Goal: Task Accomplishment & Management: Manage account settings

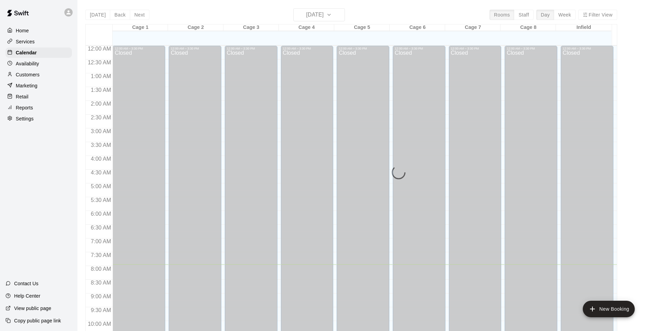
scroll to position [215, 0]
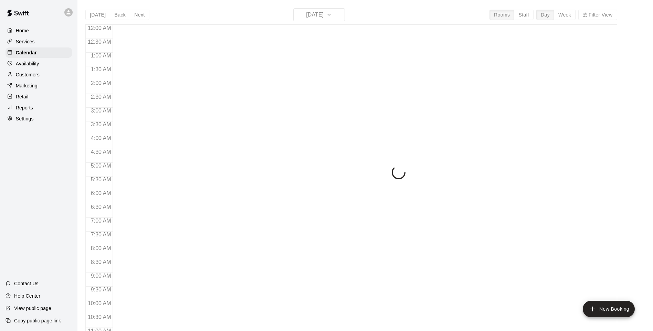
scroll to position [219, 0]
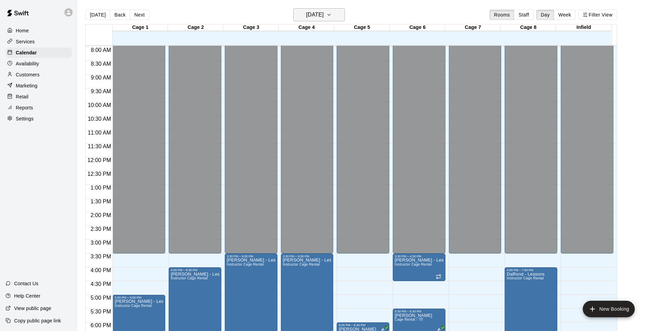
click at [332, 16] on icon "button" at bounding box center [330, 15] width 6 height 8
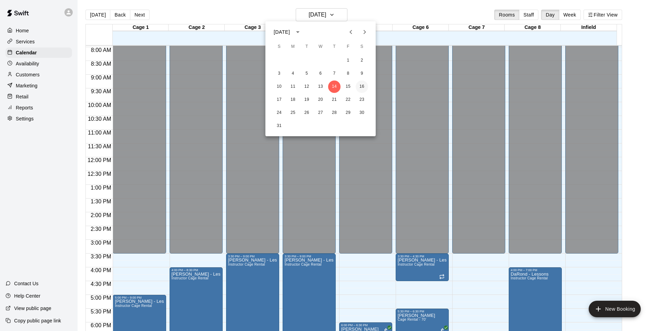
click at [359, 85] on button "16" at bounding box center [361, 87] width 12 height 12
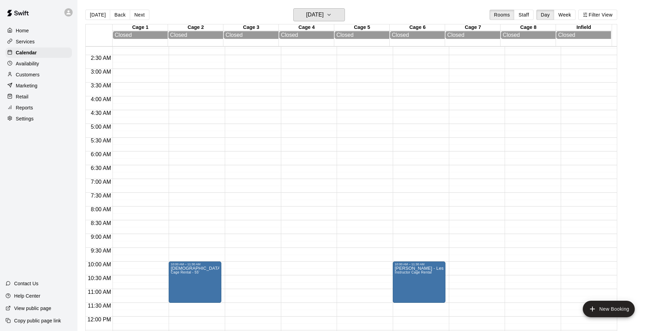
scroll to position [0, 0]
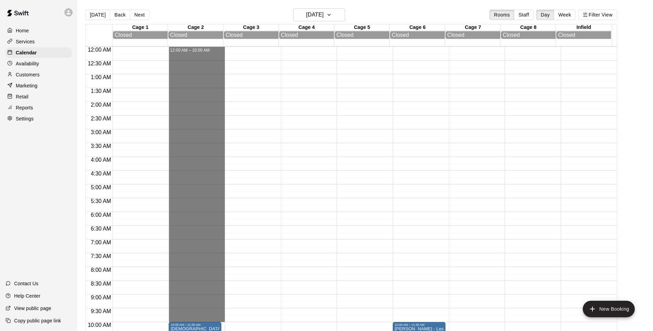
drag, startPoint x: 200, startPoint y: 51, endPoint x: 216, endPoint y: 320, distance: 269.8
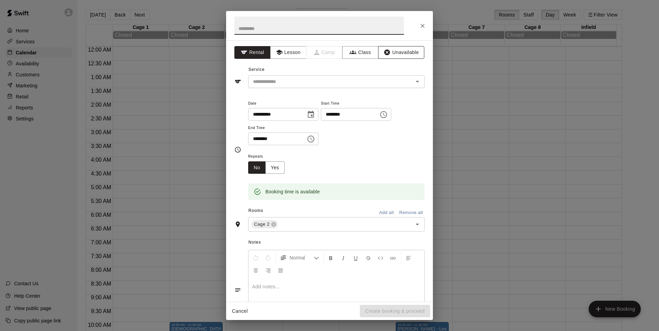
click at [388, 54] on button "Unavailable" at bounding box center [401, 52] width 46 height 13
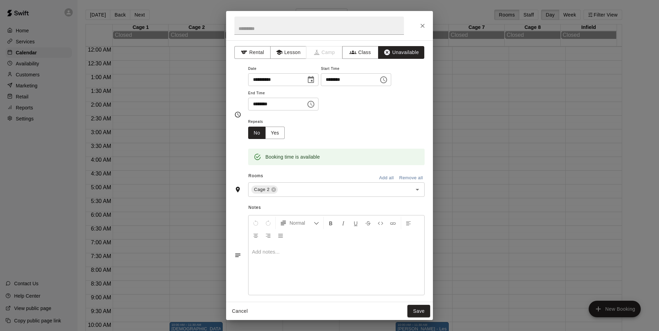
click at [378, 182] on button "Add all" at bounding box center [386, 178] width 22 height 11
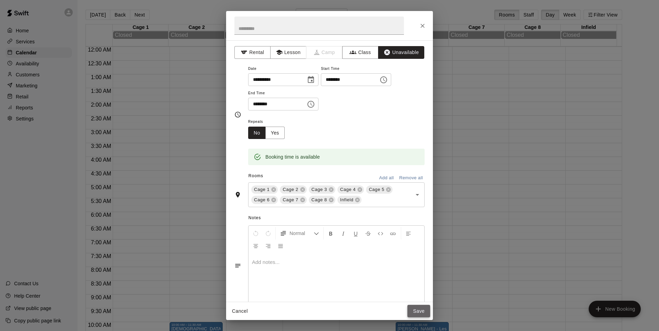
click at [414, 310] on button "Save" at bounding box center [418, 311] width 23 height 13
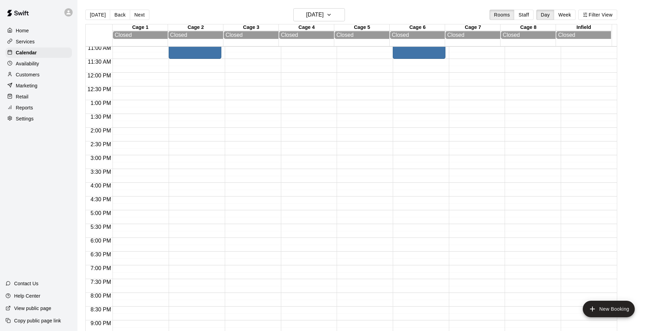
scroll to position [310, 0]
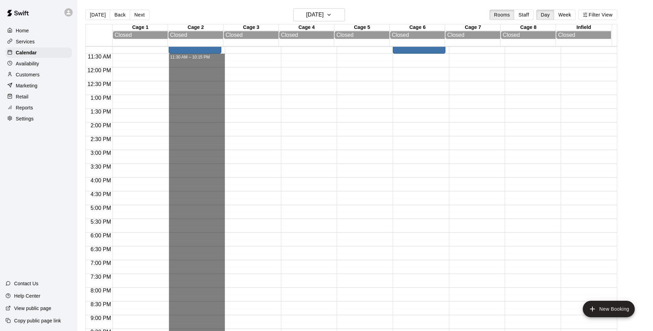
drag, startPoint x: 206, startPoint y: 56, endPoint x: 218, endPoint y: 345, distance: 289.2
click at [218, 331] on html "Home Services Calendar Availability Customers Marketing Retail Reports Settings…" at bounding box center [326, 171] width 653 height 342
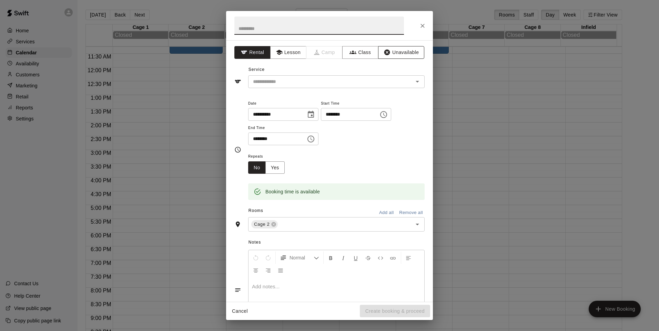
click at [393, 50] on button "Unavailable" at bounding box center [401, 52] width 46 height 13
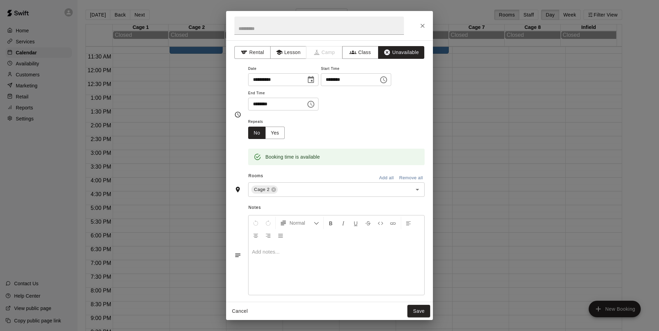
click at [383, 177] on button "Add all" at bounding box center [386, 178] width 22 height 11
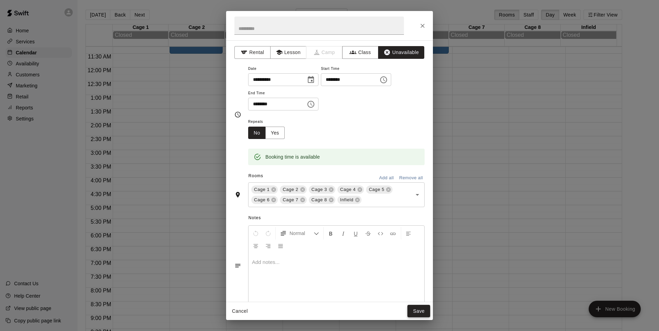
click at [412, 312] on button "Save" at bounding box center [418, 311] width 23 height 13
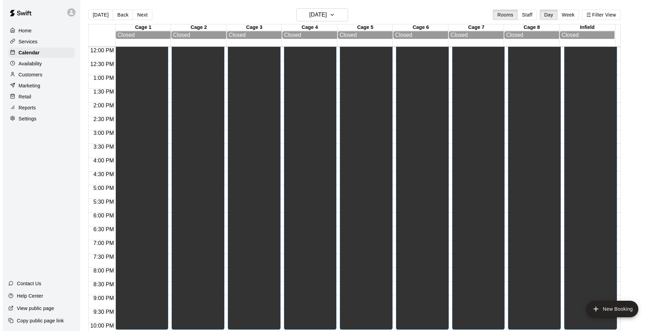
scroll to position [371, 0]
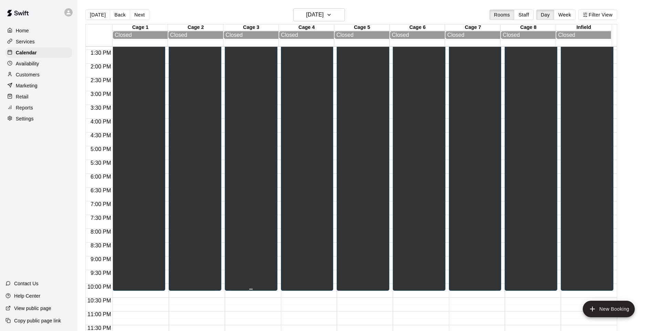
click at [237, 247] on div "Unavailable Cage 1, Cage 2, Cage 3, Cage 4, Cage 5, Cage 6, Cage 7, Cage 8, Inf…" at bounding box center [251, 164] width 49 height 331
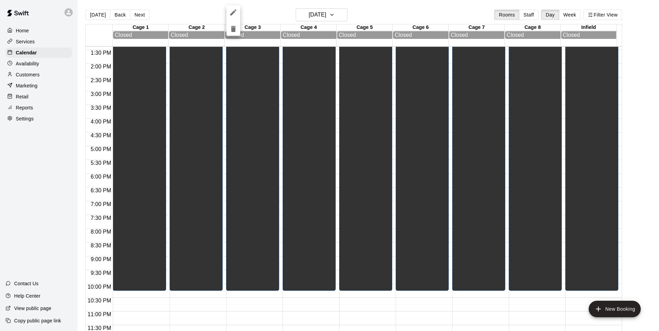
click at [233, 11] on icon "edit" at bounding box center [233, 12] width 8 height 8
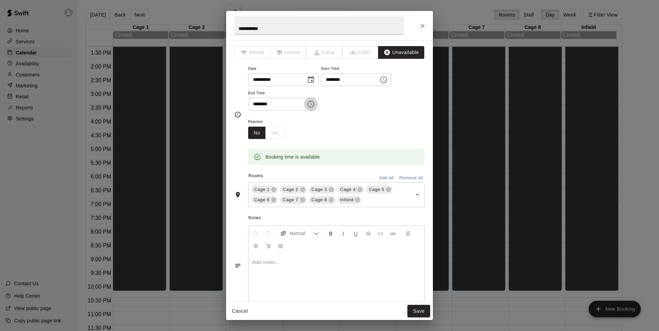
click at [315, 106] on icon "Choose time, selected time is 10:15 PM" at bounding box center [311, 104] width 8 height 8
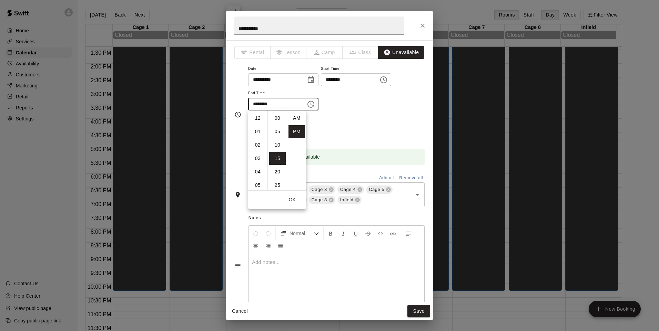
scroll to position [12, 0]
click at [260, 132] on li "11" at bounding box center [257, 131] width 17 height 13
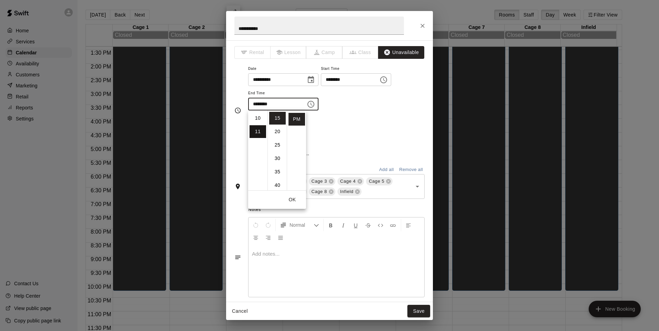
scroll to position [147, 0]
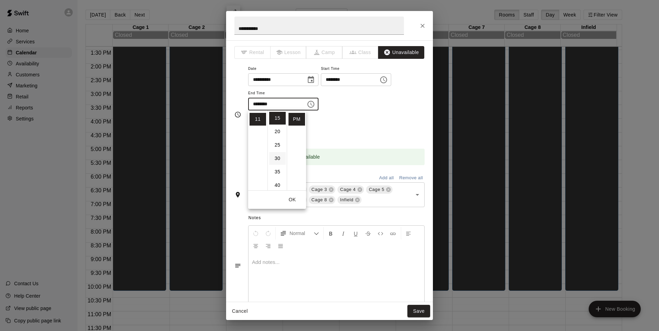
click at [278, 159] on li "30" at bounding box center [277, 158] width 17 height 13
type input "********"
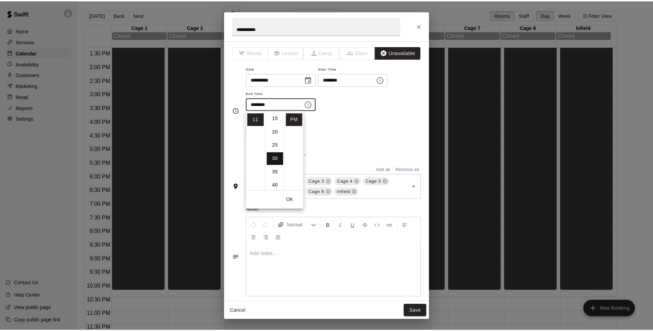
scroll to position [81, 0]
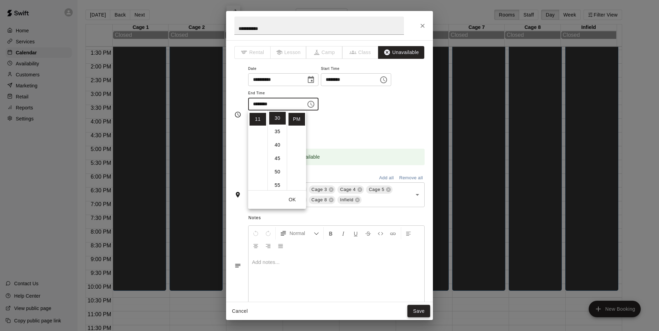
click at [420, 314] on button "Save" at bounding box center [418, 311] width 23 height 13
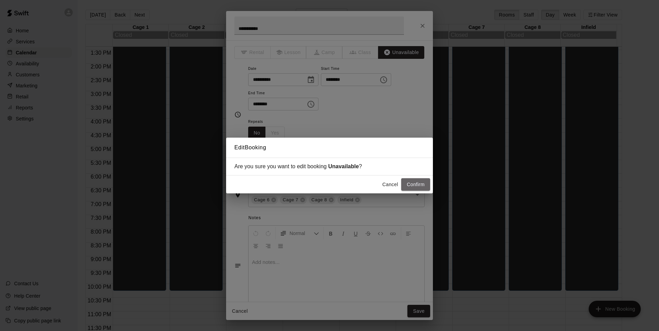
click at [411, 187] on button "Confirm" at bounding box center [415, 184] width 29 height 13
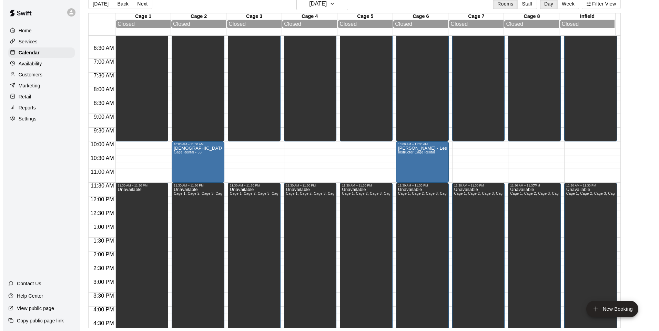
scroll to position [130, 0]
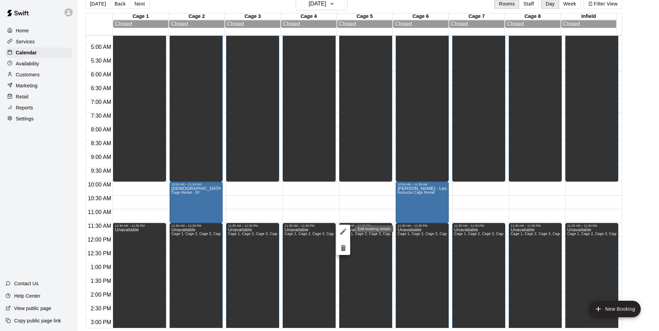
click at [342, 233] on icon "edit" at bounding box center [343, 232] width 6 height 6
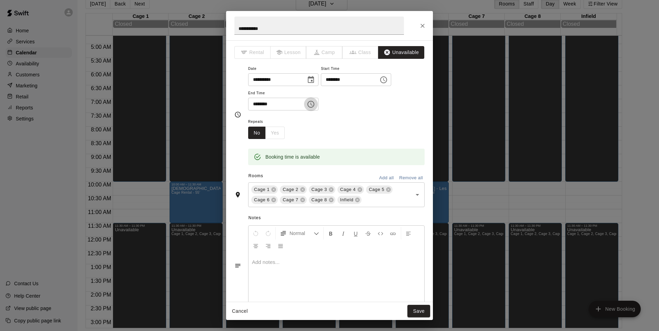
click at [315, 106] on icon "Choose time, selected time is 11:30 PM" at bounding box center [311, 104] width 8 height 8
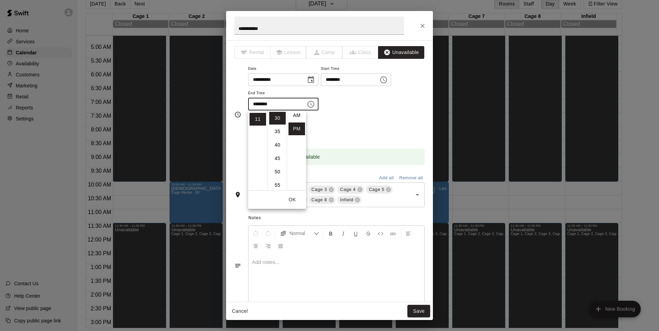
scroll to position [0, 0]
click at [293, 116] on li "AM" at bounding box center [296, 118] width 17 height 13
type input "********"
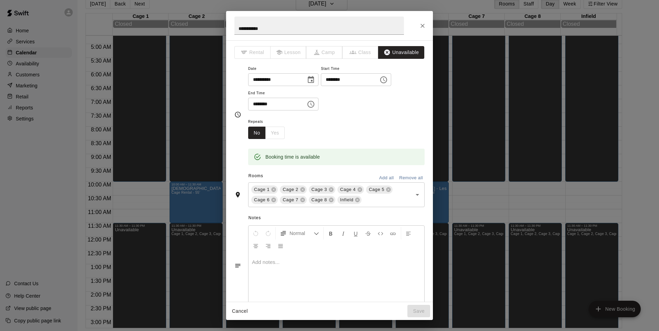
click at [315, 105] on icon "Choose time, selected time is 11:30 AM" at bounding box center [311, 104] width 8 height 8
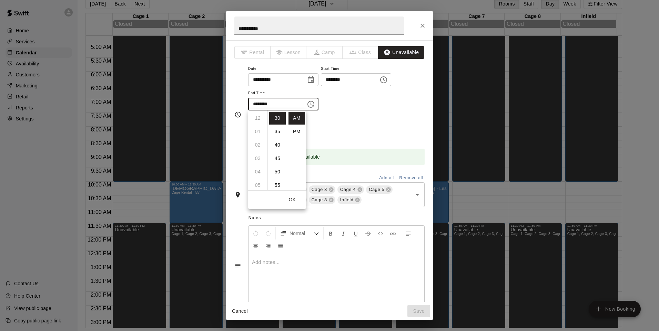
click at [259, 119] on ul "12 01 02 03 04 05 06 07 08 09 10 11" at bounding box center [257, 151] width 19 height 80
click at [276, 120] on ul "00 05 10 15 20 25 30 35 40 45 50 55" at bounding box center [276, 151] width 19 height 80
click at [277, 119] on ul "00 05 10 15 20 25 30 35 40 45 50 55" at bounding box center [276, 151] width 19 height 80
click at [294, 199] on button "OK" at bounding box center [292, 200] width 22 height 13
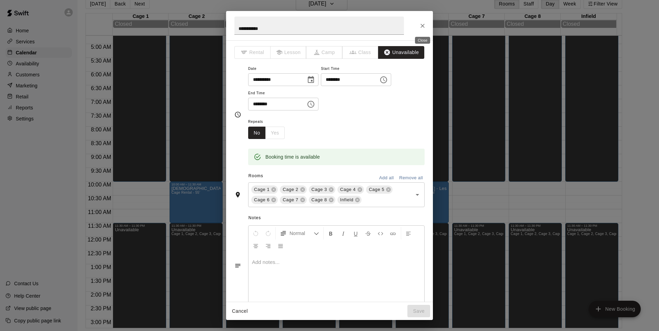
click at [424, 27] on icon "Close" at bounding box center [422, 25] width 7 height 7
